Goal: Information Seeking & Learning: Learn about a topic

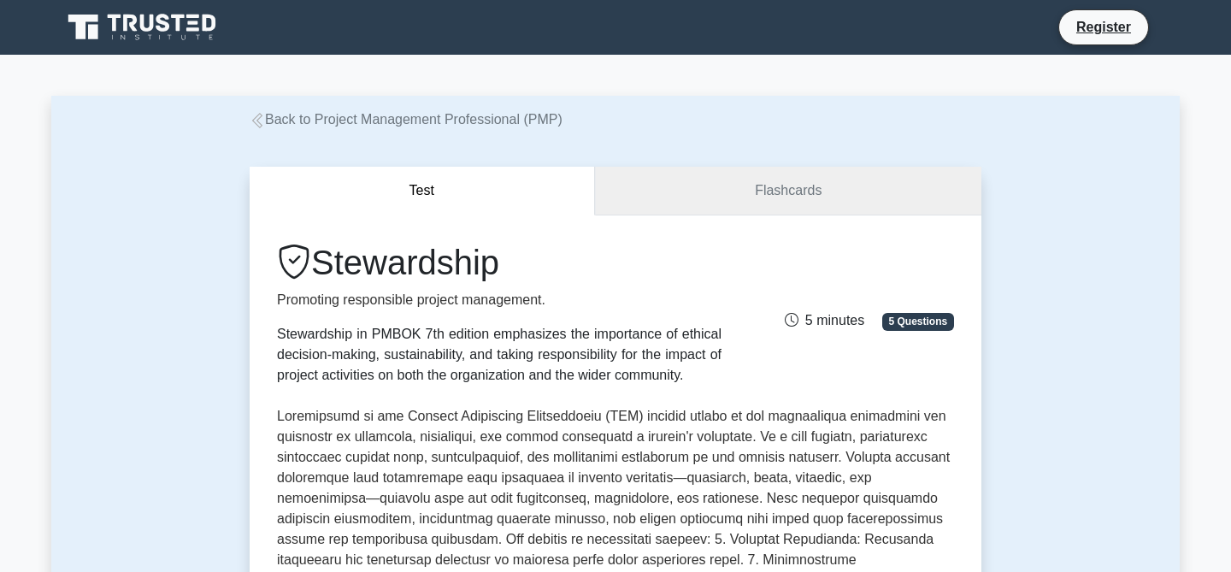
click at [730, 185] on link "Flashcards" at bounding box center [788, 191] width 386 height 49
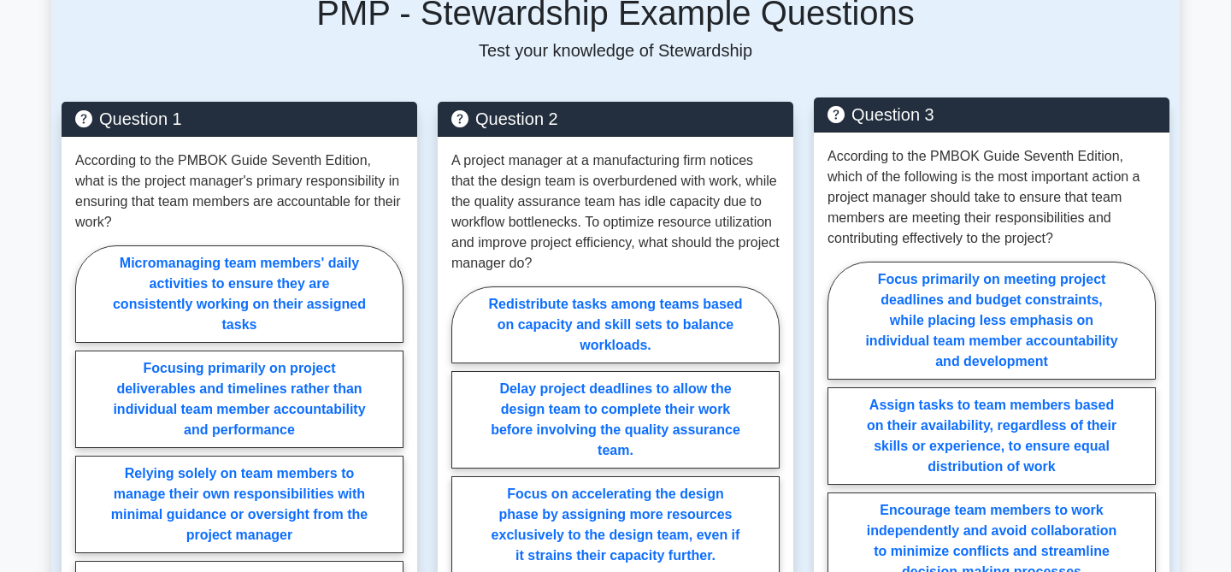
scroll to position [1141, 0]
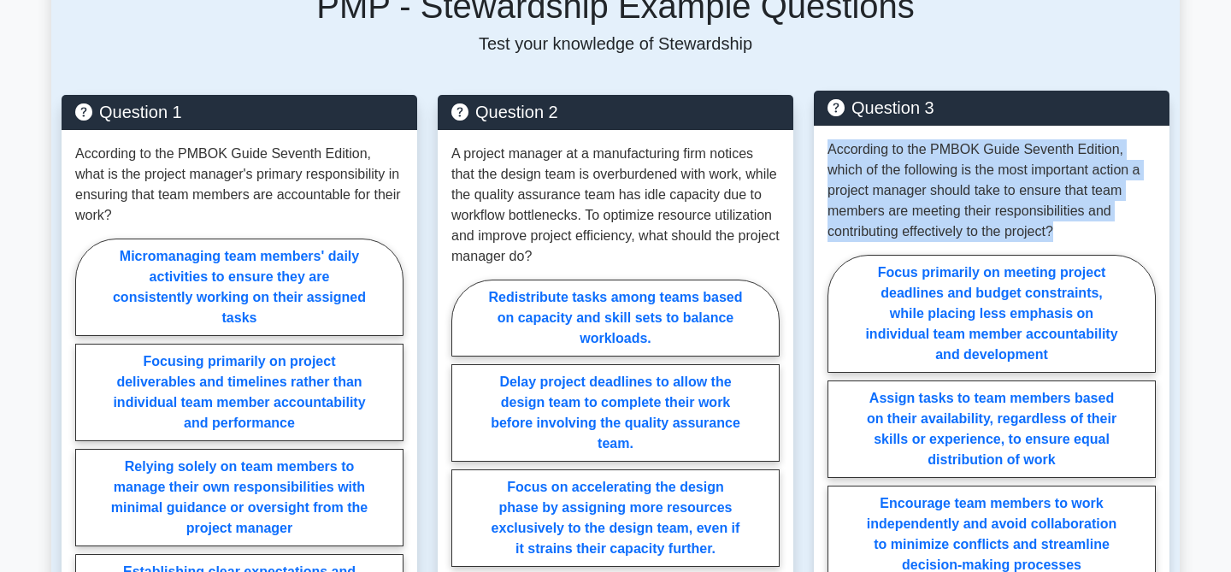
drag, startPoint x: 829, startPoint y: 137, endPoint x: 986, endPoint y: 210, distance: 172.9
click at [986, 210] on p "According to the PMBOK Guide Seventh Edition, which of the following is the mos…" at bounding box center [992, 190] width 328 height 103
copy p "According to the PMBOK Guide Seventh Edition, which of the following is the mos…"
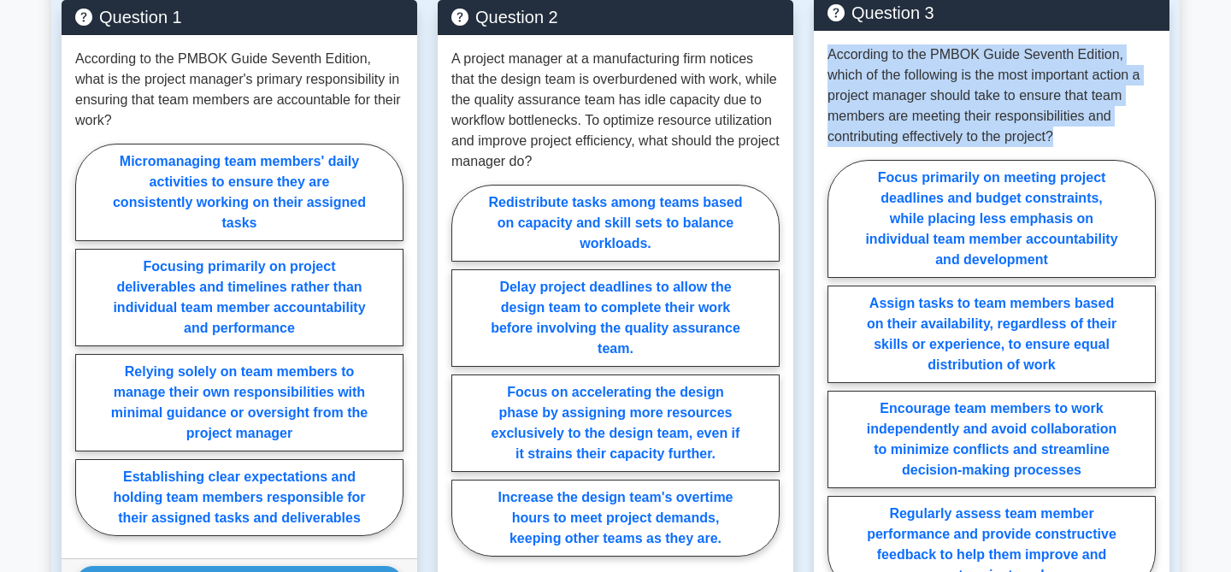
scroll to position [1234, 0]
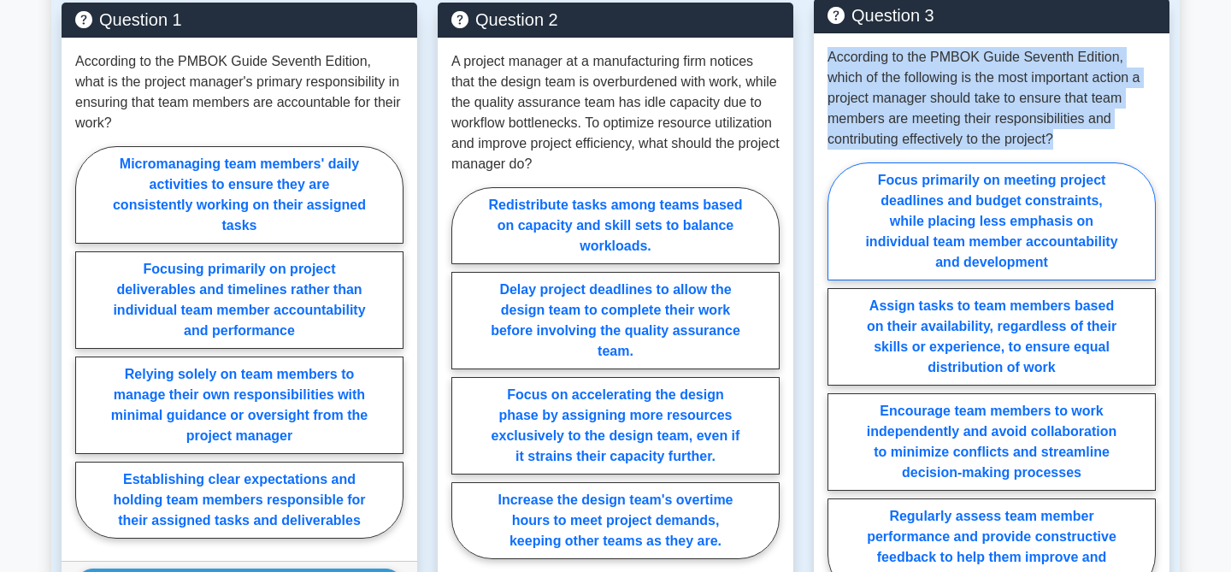
drag, startPoint x: 879, startPoint y: 156, endPoint x: 957, endPoint y: 200, distance: 89.6
click at [957, 201] on label "Focus primarily on meeting project deadlines and budget constraints, while plac…" at bounding box center [992, 221] width 328 height 118
click at [839, 379] on input "Focus primarily on meeting project deadlines and budget constraints, while plac…" at bounding box center [833, 384] width 11 height 11
radio input "true"
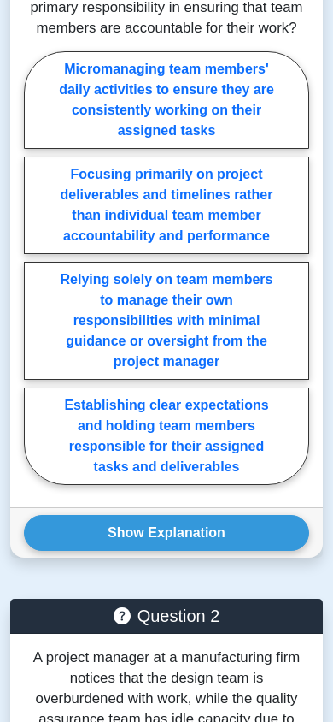
scroll to position [1104, 0]
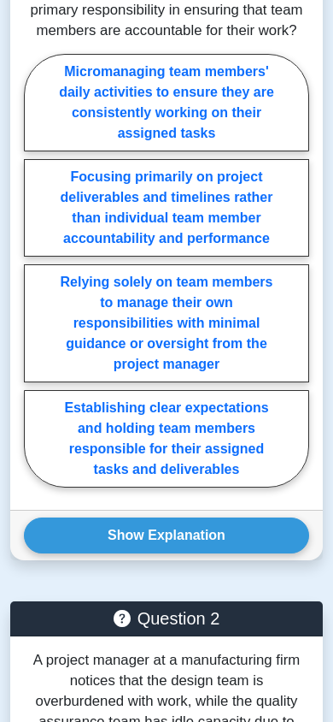
click at [218, 83] on label "Micromanaging team members' daily activities to ensure they are consistently wo…" at bounding box center [167, 102] width 286 height 97
click at [35, 270] on input "Micromanaging team members' daily activities to ensure they are consistently wo…" at bounding box center [29, 275] width 11 height 11
radio input "true"
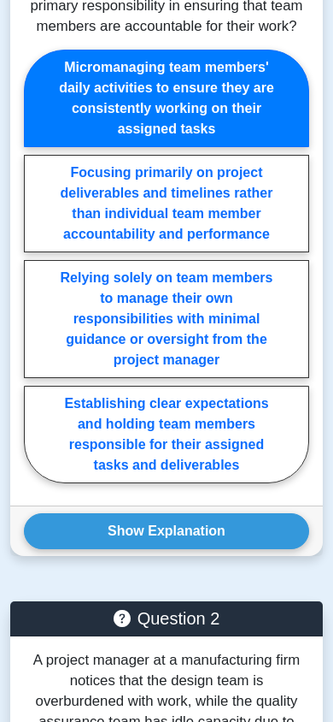
click at [156, 413] on label "Establishing clear expectations and holding team members responsible for their …" at bounding box center [167, 434] width 286 height 97
click at [35, 277] on input "Establishing clear expectations and holding team members responsible for their …" at bounding box center [29, 271] width 11 height 11
radio input "true"
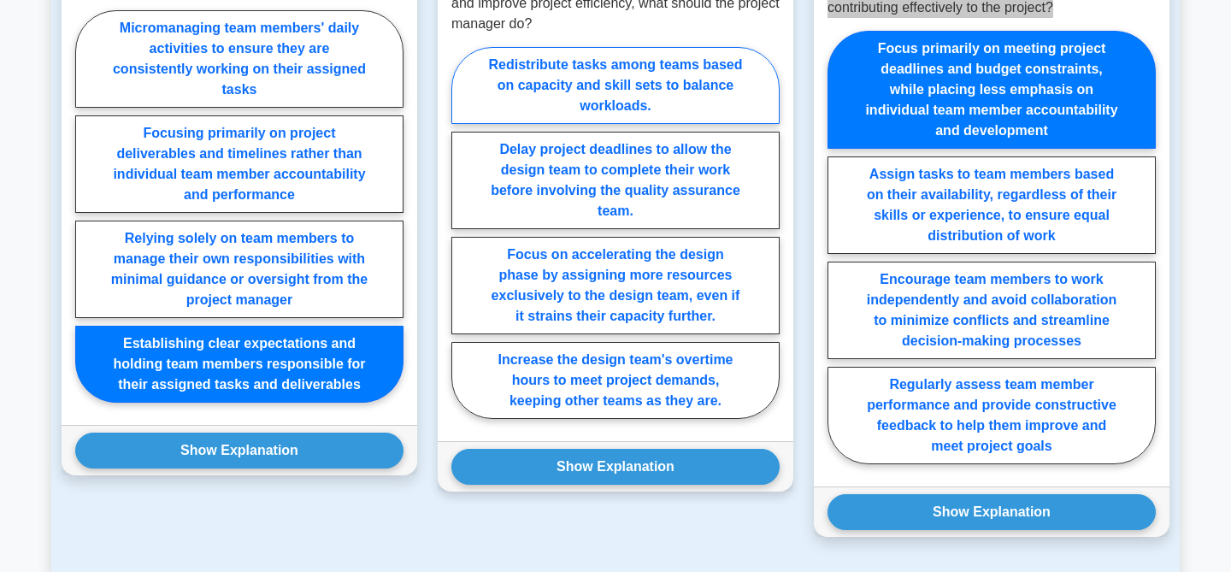
scroll to position [1368, 0]
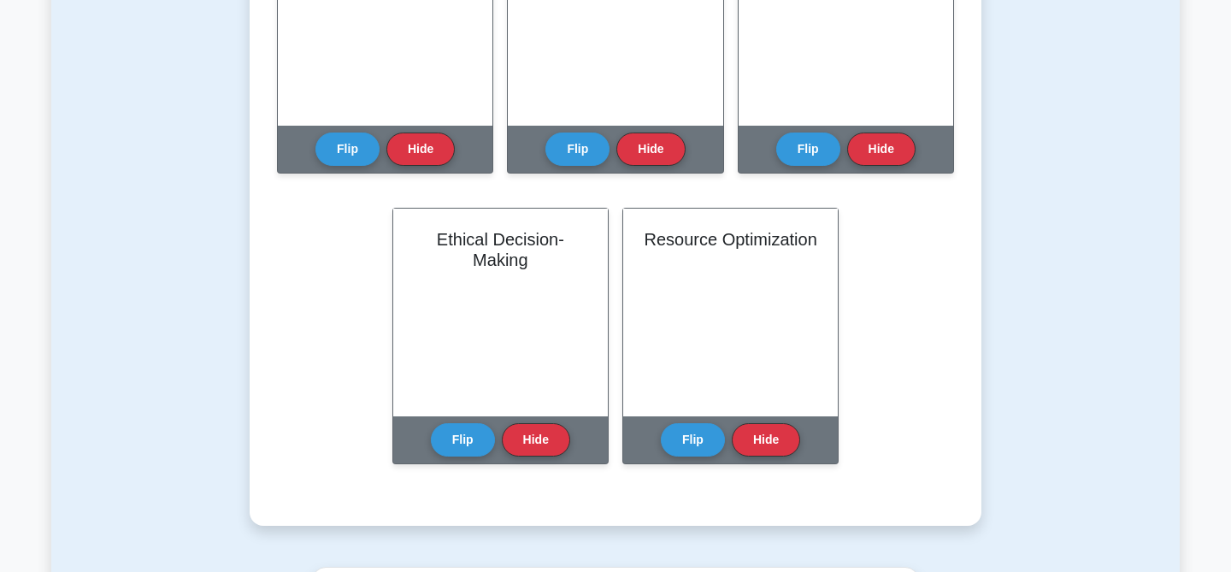
scroll to position [779, 0]
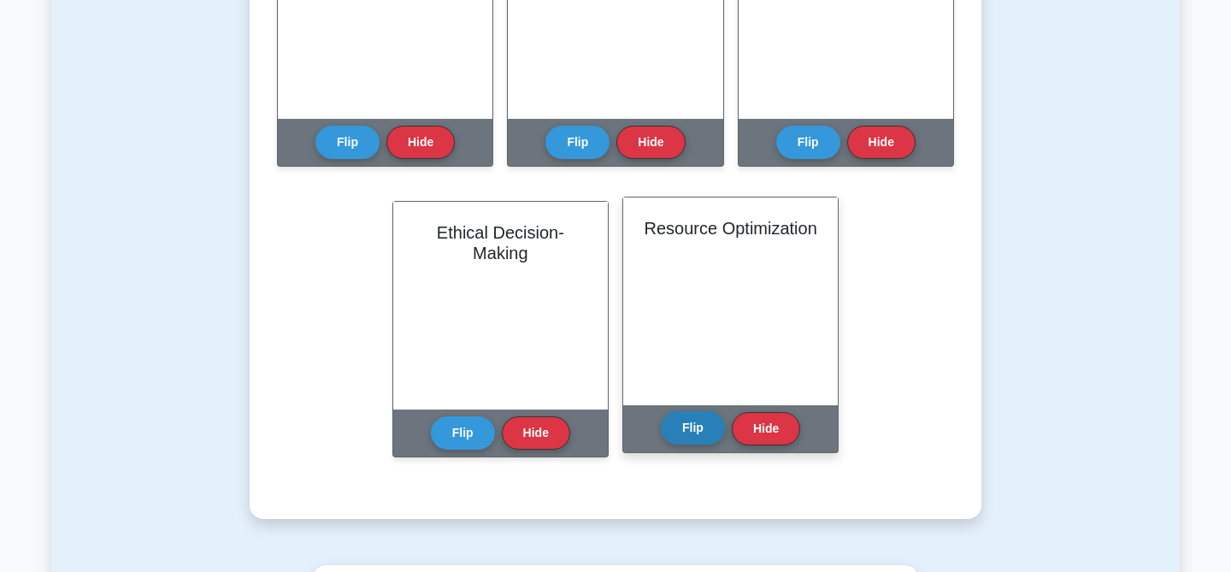
click at [696, 419] on button "Flip" at bounding box center [693, 427] width 64 height 33
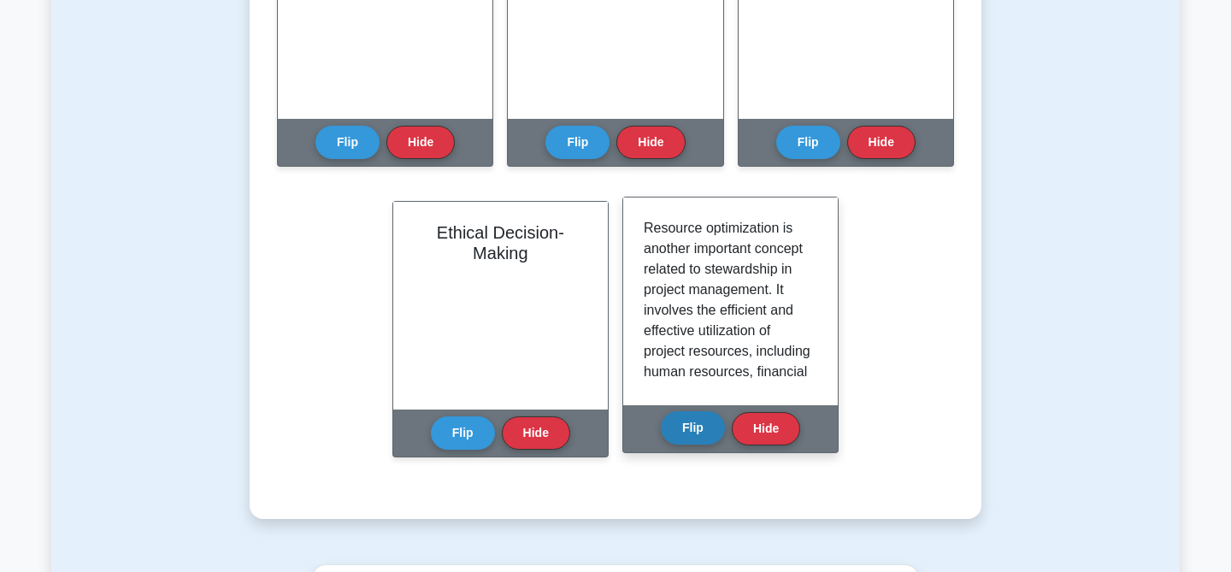
click at [696, 419] on button "Flip" at bounding box center [693, 427] width 64 height 33
